Goal: Information Seeking & Learning: Learn about a topic

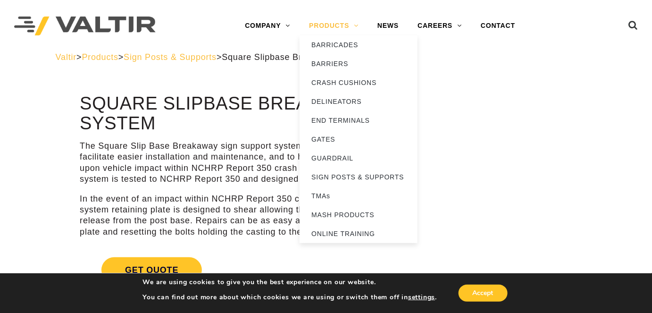
click at [334, 26] on link "PRODUCTS" at bounding box center [333, 26] width 68 height 19
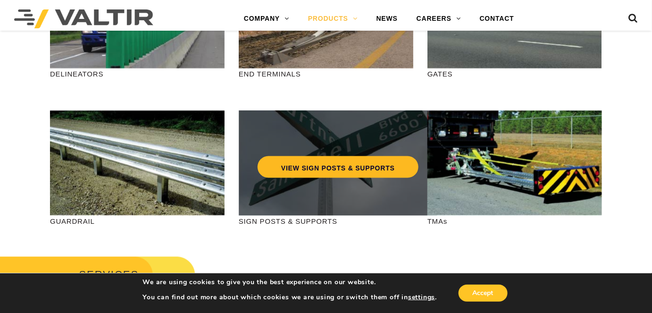
scroll to position [300, 0]
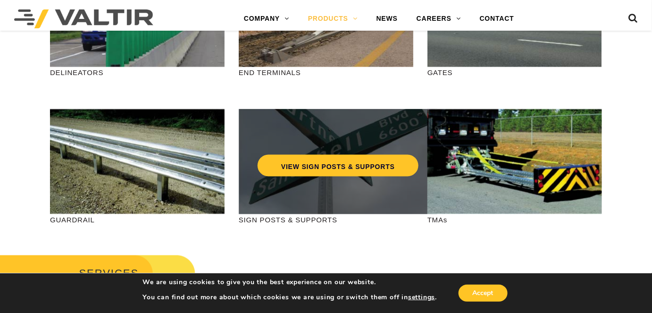
click at [383, 179] on div "VIEW SIGN POSTS & SUPPORTS" at bounding box center [338, 161] width 199 height 105
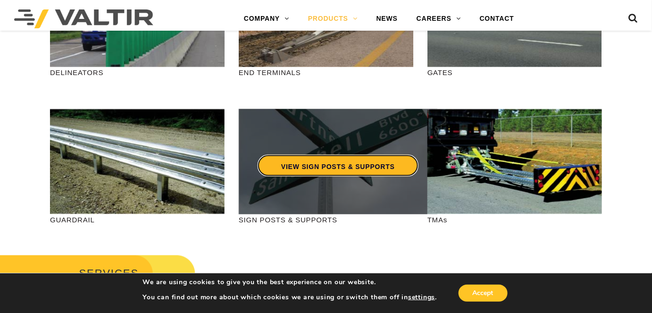
click at [377, 166] on link "VIEW SIGN POSTS & SUPPORTS" at bounding box center [337, 166] width 161 height 22
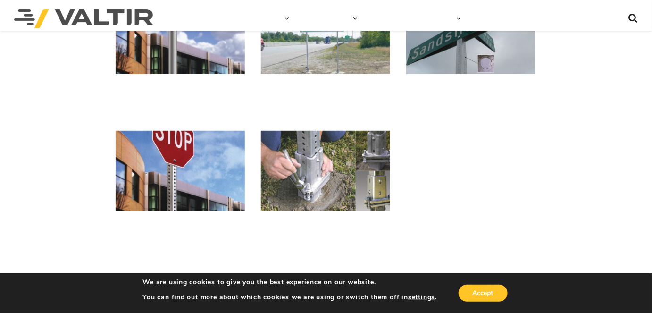
scroll to position [128, 0]
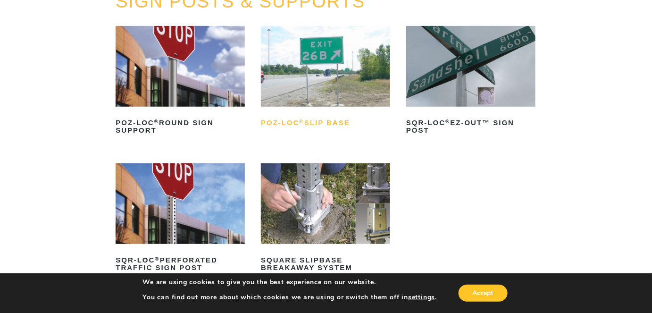
click at [335, 124] on h2 "POZ-LOC ® Slip Base" at bounding box center [325, 122] width 129 height 15
click at [321, 192] on img at bounding box center [325, 203] width 129 height 81
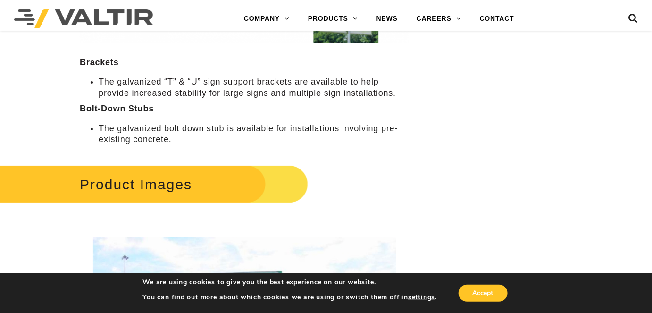
scroll to position [1286, 0]
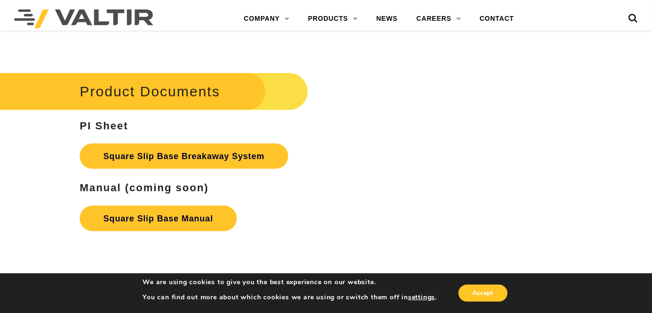
scroll to position [1500, 0]
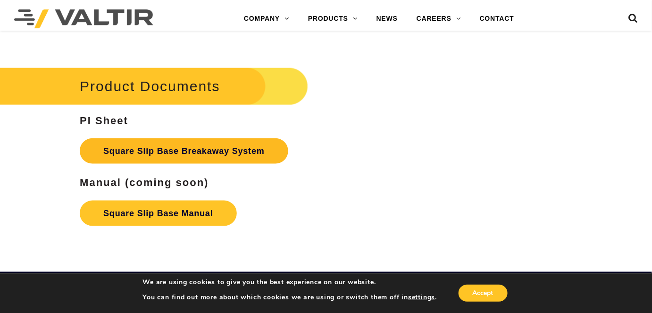
click at [202, 145] on link "Square Slip Base Breakaway System" at bounding box center [184, 150] width 208 height 25
